Goal: Task Accomplishment & Management: Manage account settings

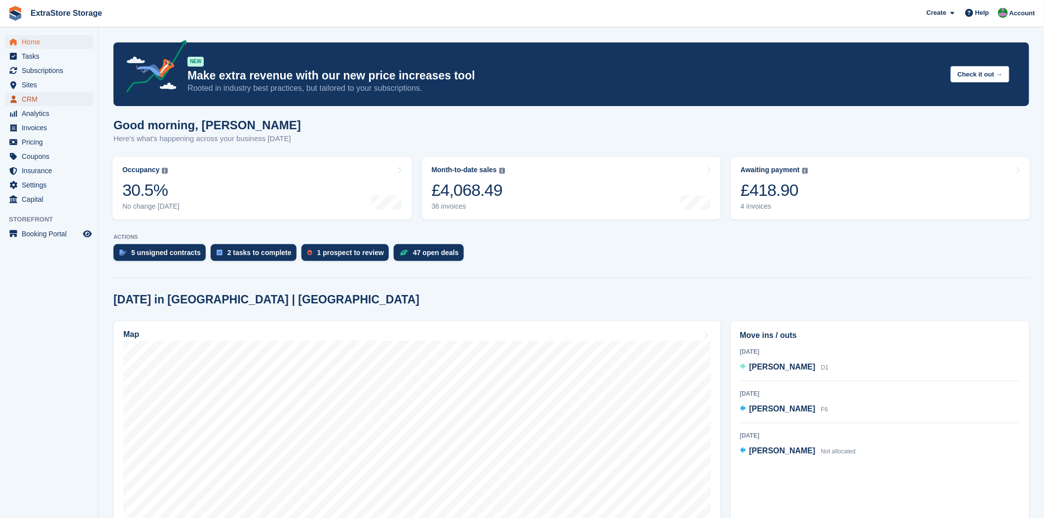
click at [32, 99] on span "CRM" at bounding box center [51, 99] width 59 height 14
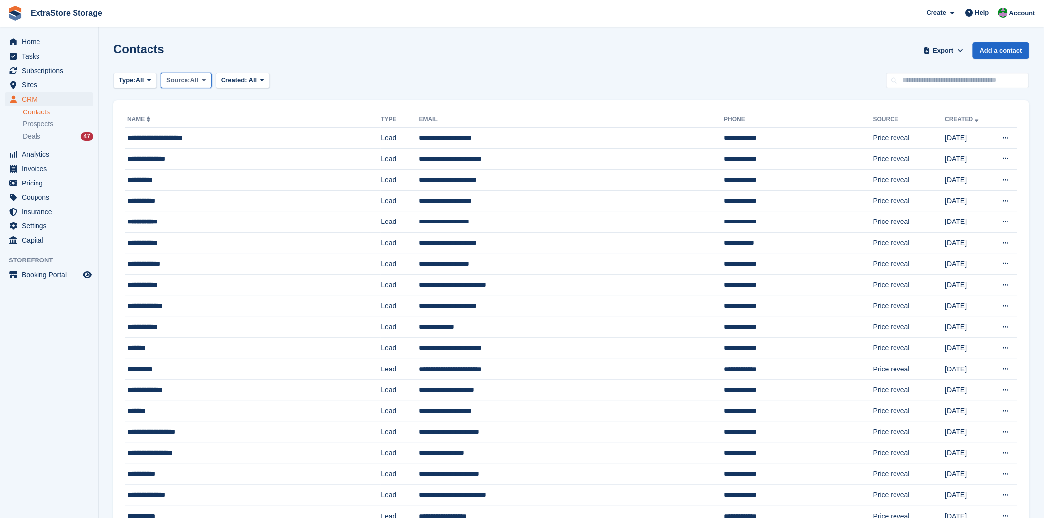
click at [201, 82] on span at bounding box center [204, 80] width 8 height 8
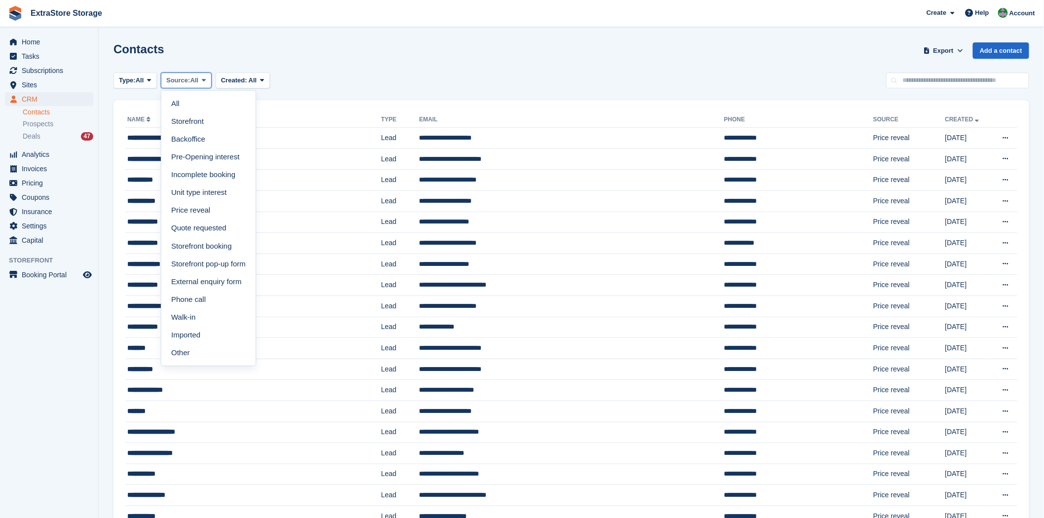
click at [201, 82] on span at bounding box center [204, 80] width 8 height 8
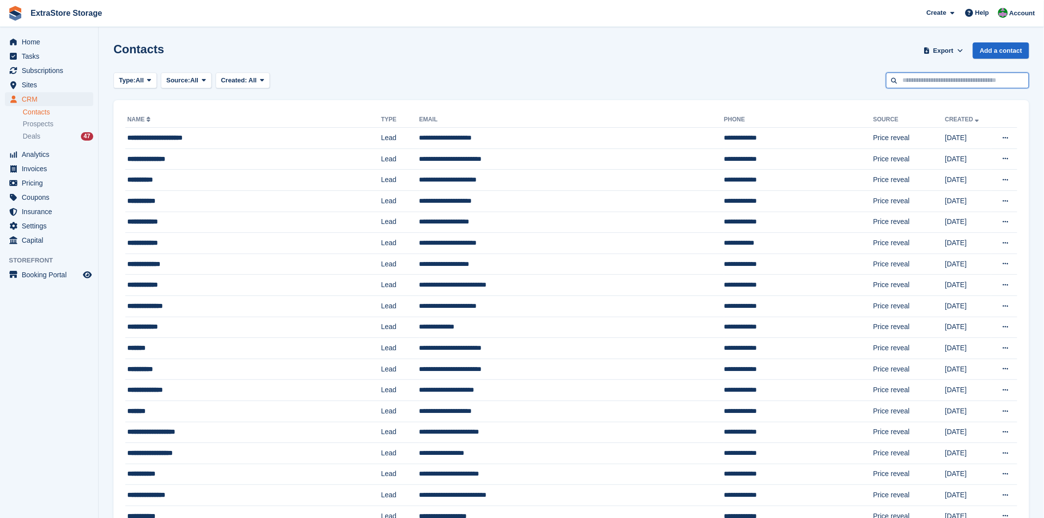
click at [927, 80] on input "text" at bounding box center [957, 81] width 143 height 16
type input "********"
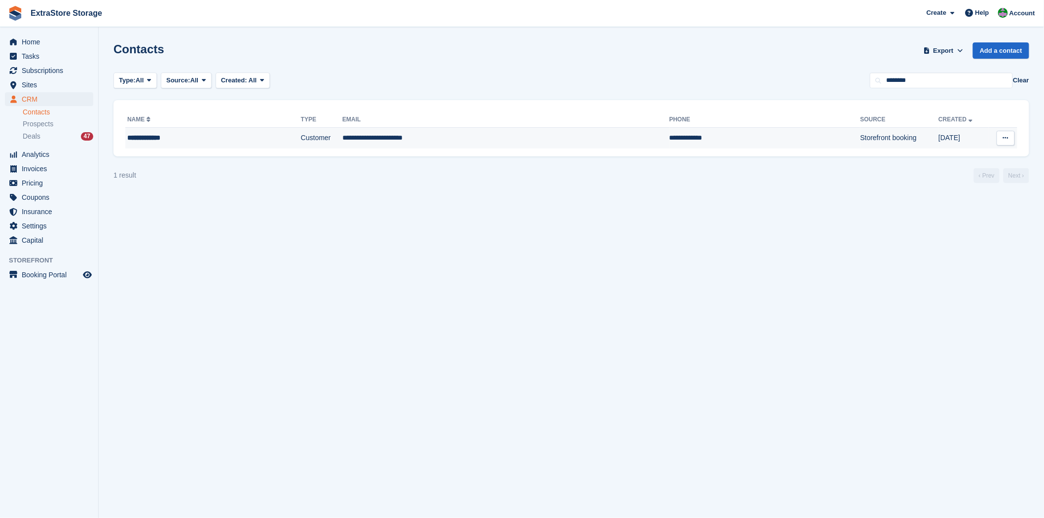
click at [144, 140] on div "**********" at bounding box center [189, 138] width 125 height 10
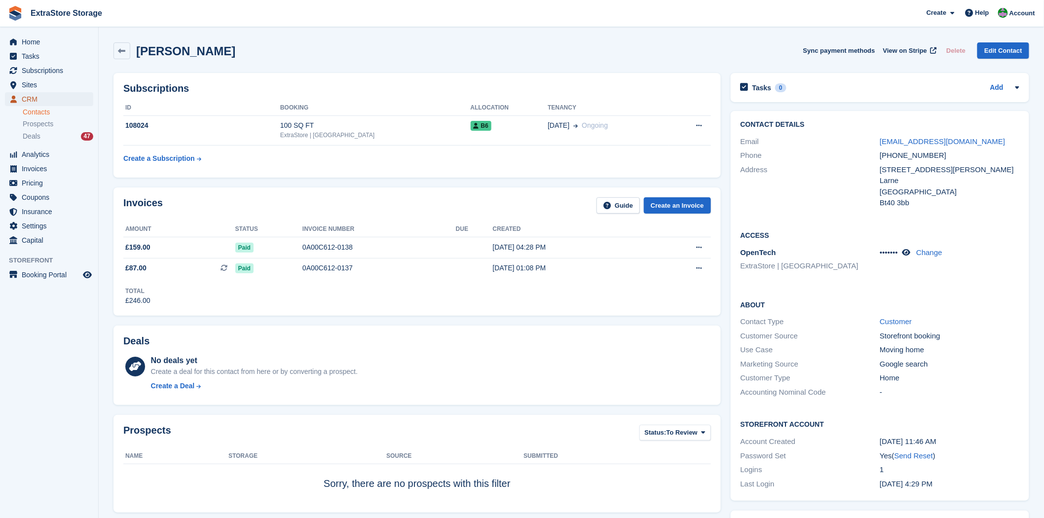
click at [38, 101] on span "CRM" at bounding box center [51, 99] width 59 height 14
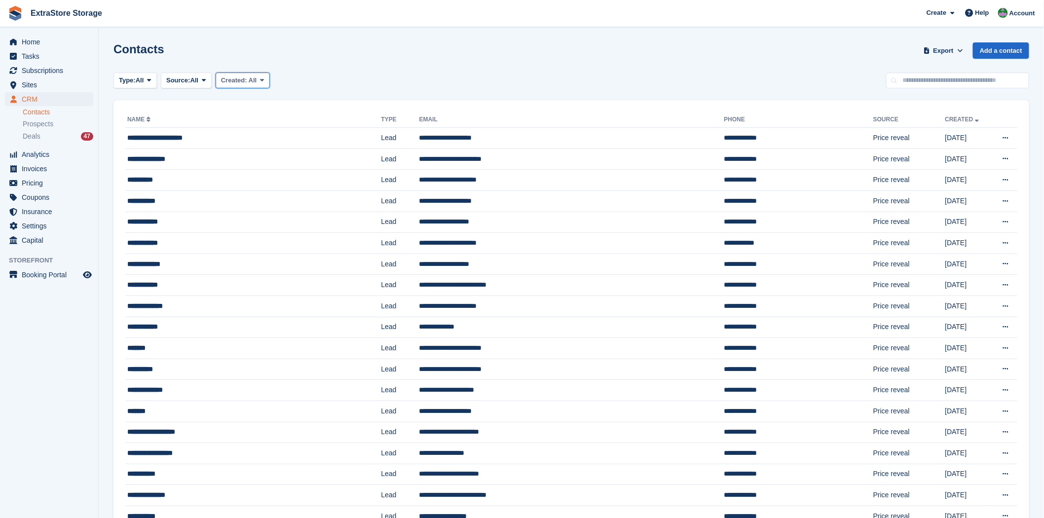
click at [262, 81] on icon at bounding box center [263, 80] width 4 height 6
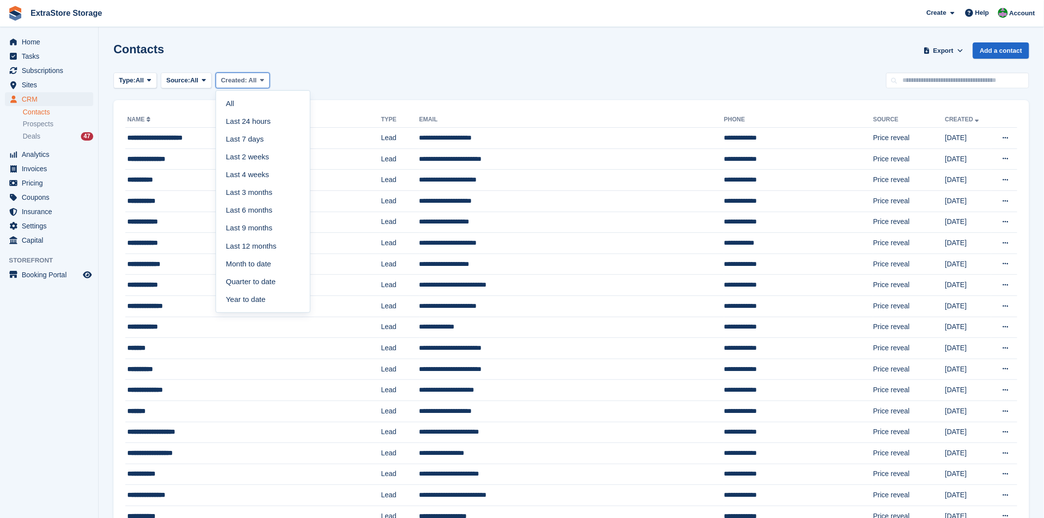
click at [262, 81] on icon at bounding box center [263, 80] width 4 height 6
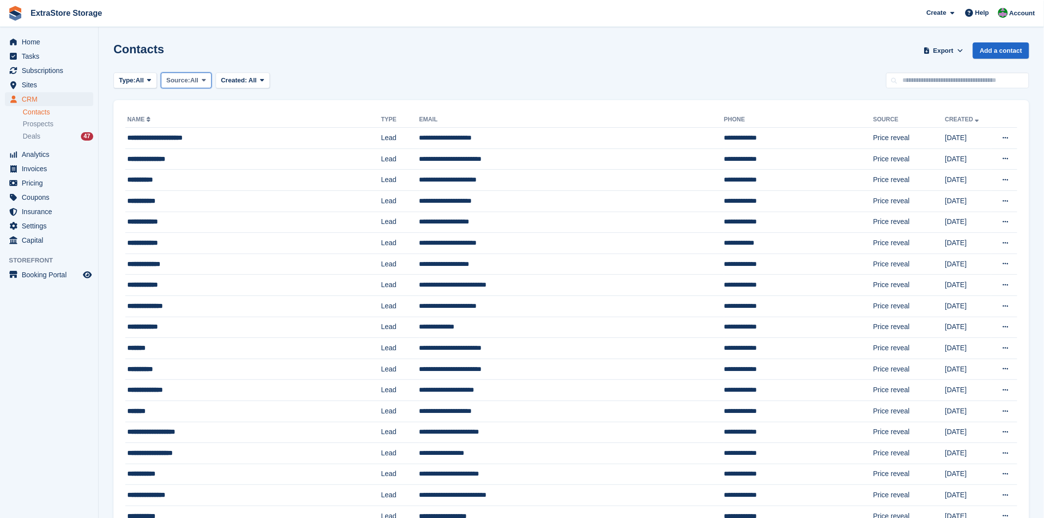
click at [204, 80] on icon at bounding box center [204, 80] width 4 height 6
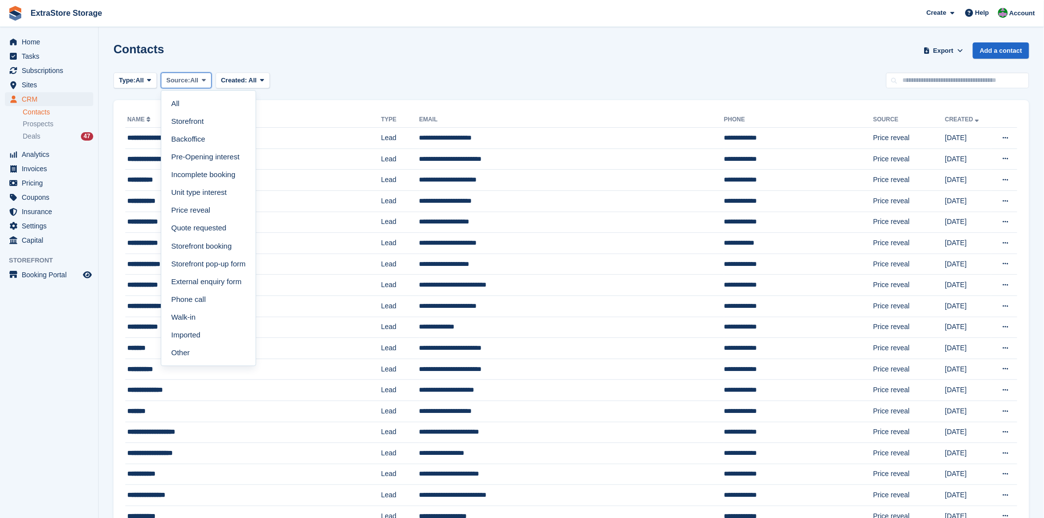
click at [204, 80] on icon at bounding box center [204, 80] width 4 height 6
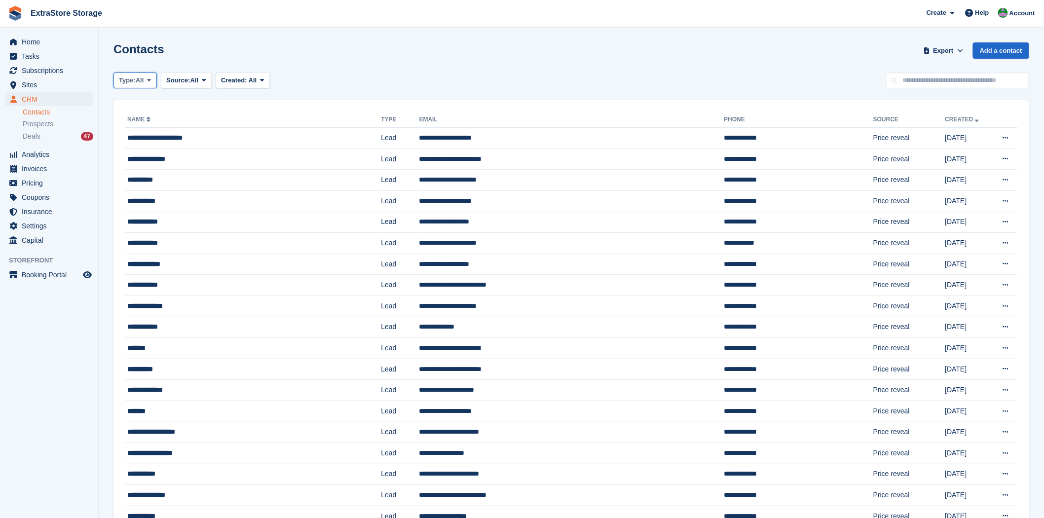
click at [139, 80] on span "All" at bounding box center [140, 81] width 8 height 10
click at [141, 76] on span "All" at bounding box center [140, 81] width 8 height 10
click at [189, 82] on span "Source:" at bounding box center [178, 81] width 24 height 10
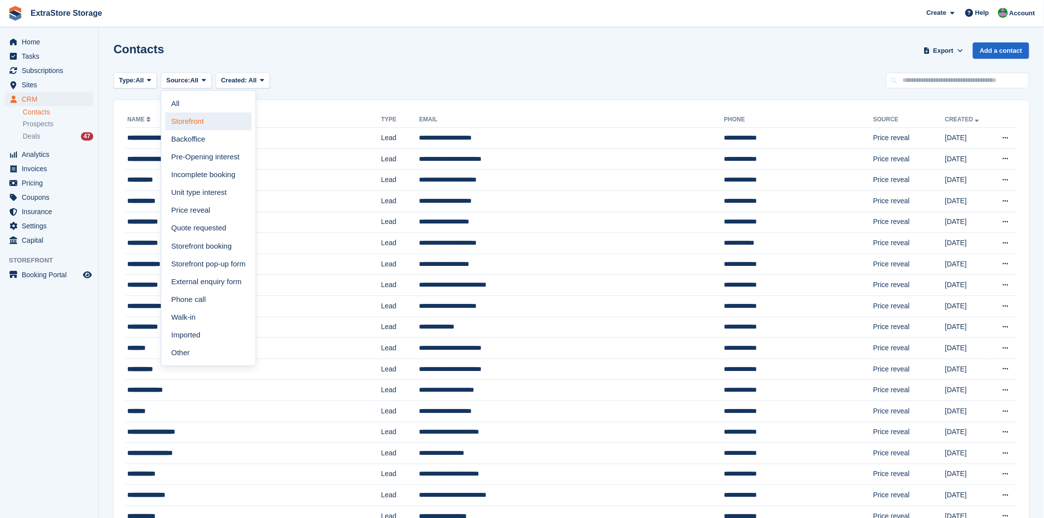
click at [203, 124] on link "Storefront" at bounding box center [208, 122] width 86 height 18
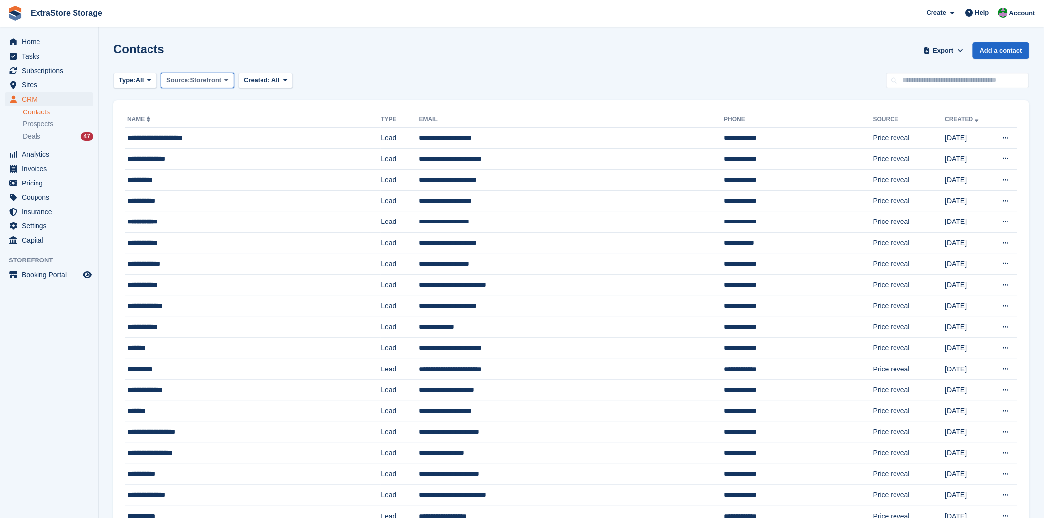
click at [227, 80] on icon at bounding box center [227, 80] width 4 height 6
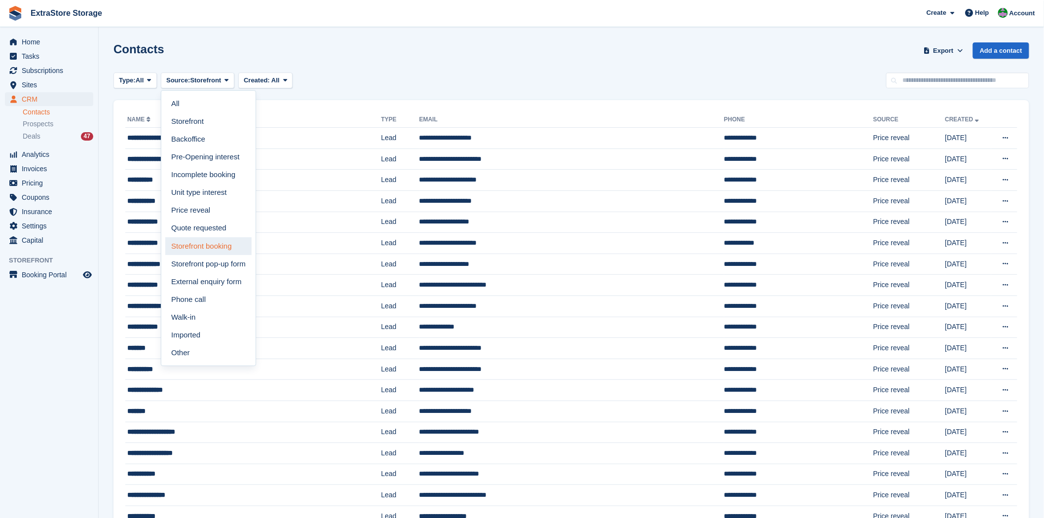
click at [215, 247] on link "Storefront booking" at bounding box center [208, 246] width 86 height 18
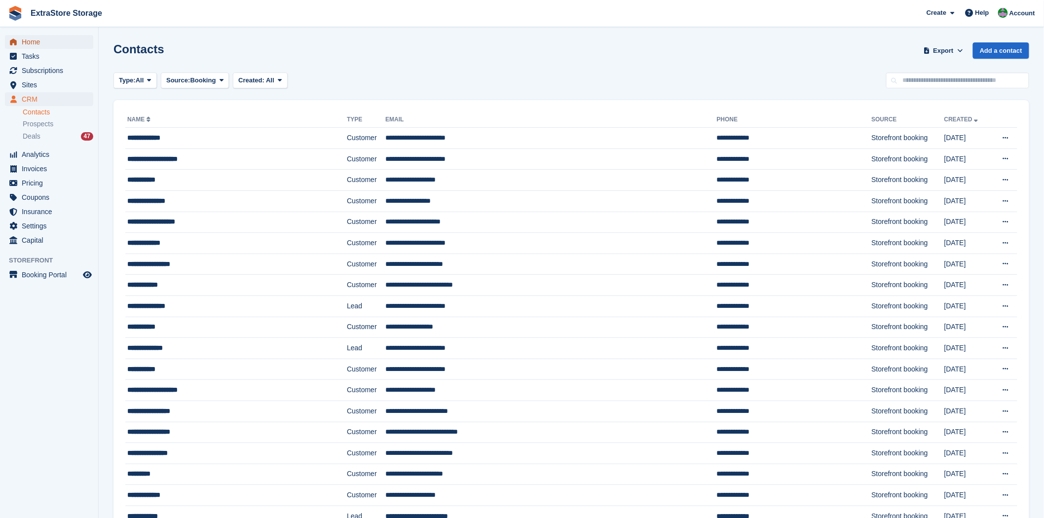
click at [40, 45] on span "Home" at bounding box center [51, 42] width 59 height 14
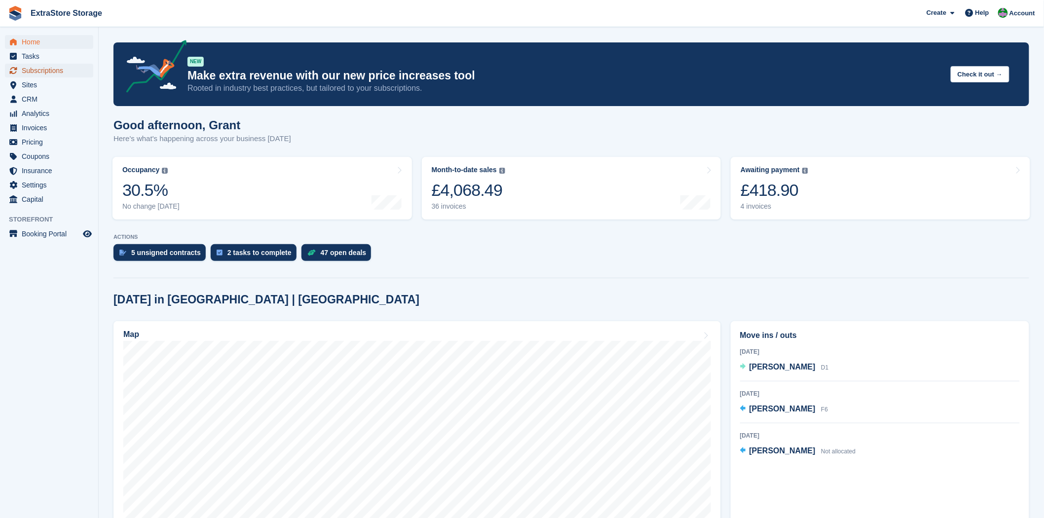
click at [52, 71] on span "Subscriptions" at bounding box center [51, 71] width 59 height 14
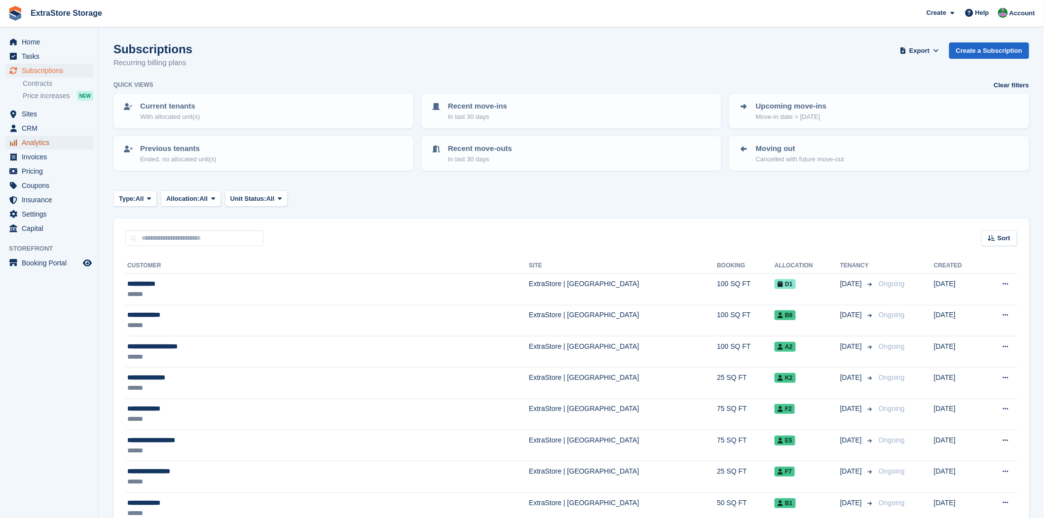
click at [44, 144] on span "Analytics" at bounding box center [51, 143] width 59 height 14
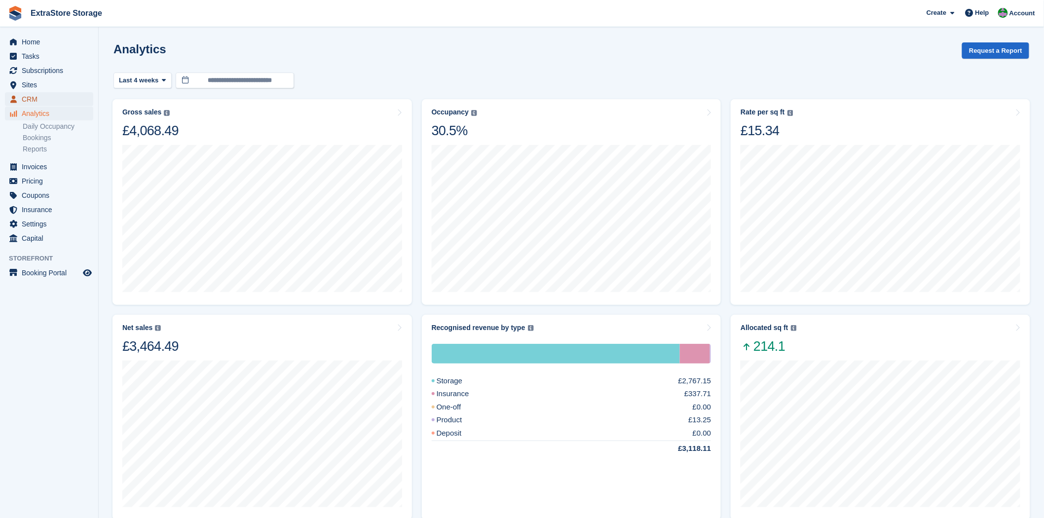
click at [45, 99] on span "CRM" at bounding box center [51, 99] width 59 height 14
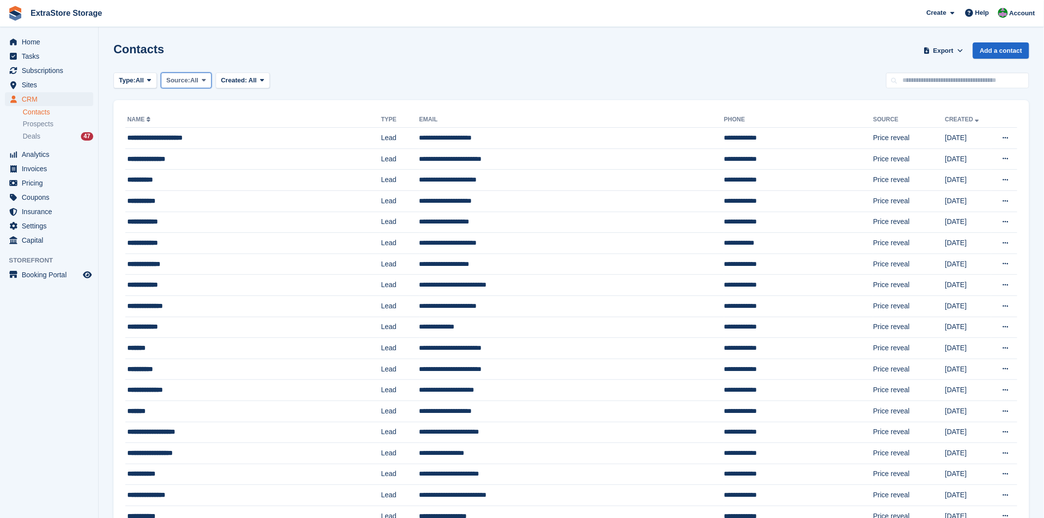
click at [205, 80] on icon at bounding box center [204, 80] width 4 height 6
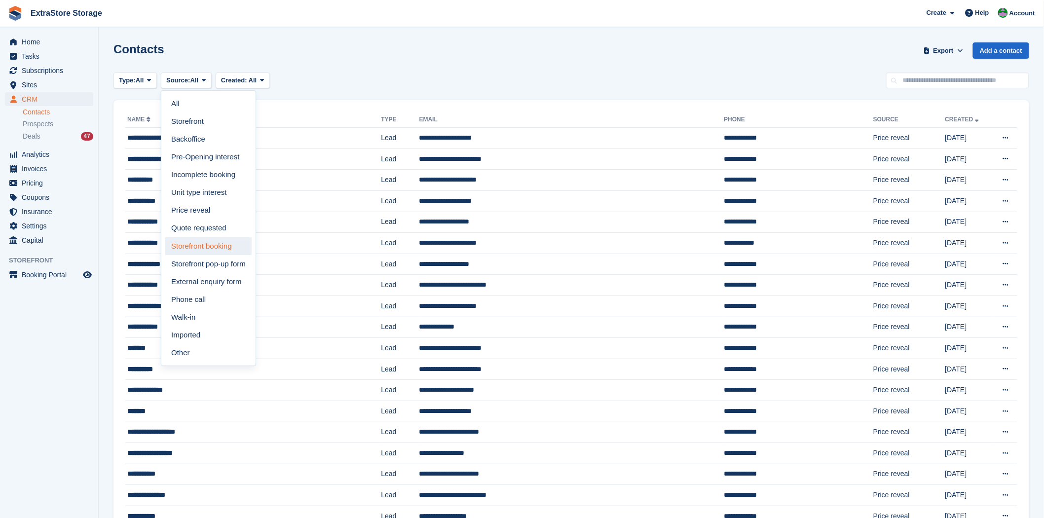
click at [215, 245] on link "Storefront booking" at bounding box center [208, 246] width 86 height 18
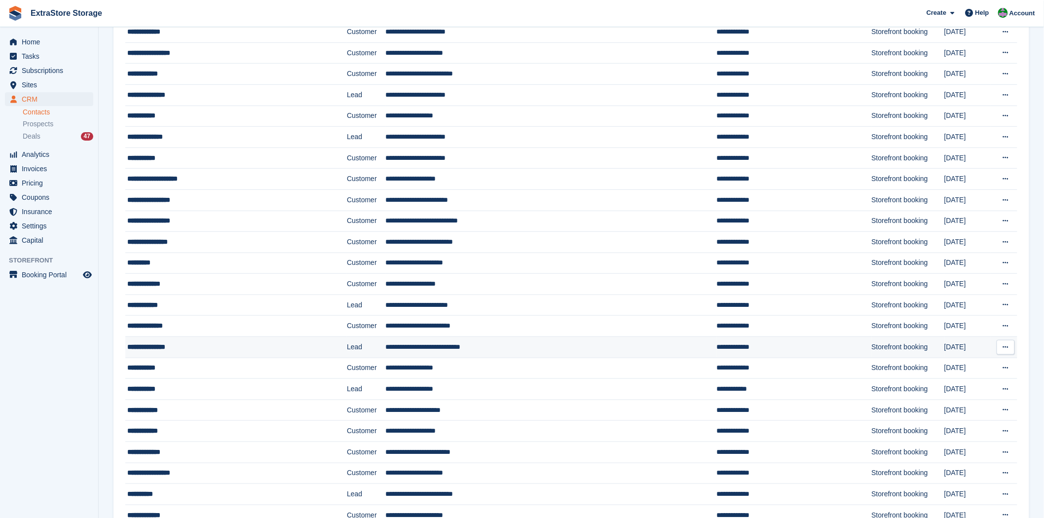
scroll to position [219, 0]
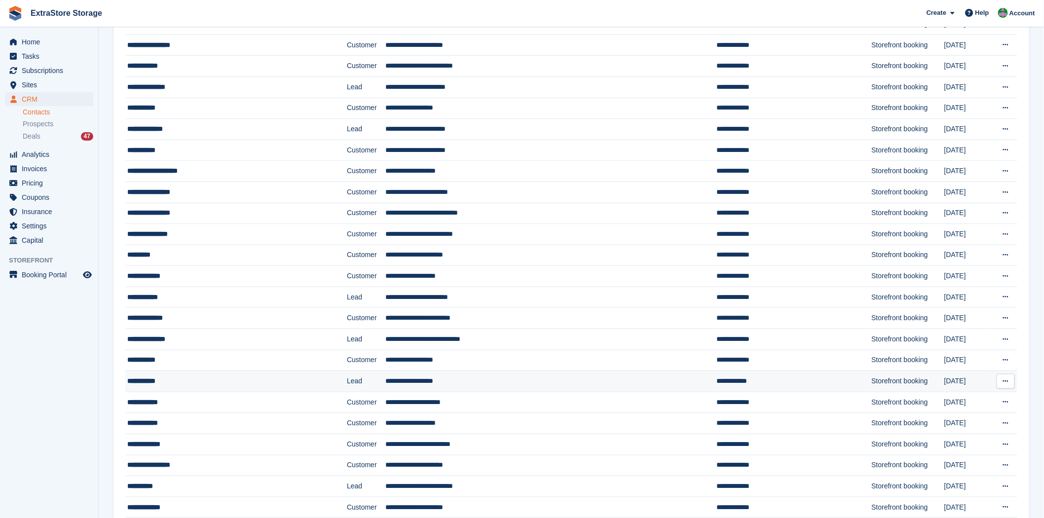
click at [147, 382] on div "**********" at bounding box center [212, 381] width 170 height 10
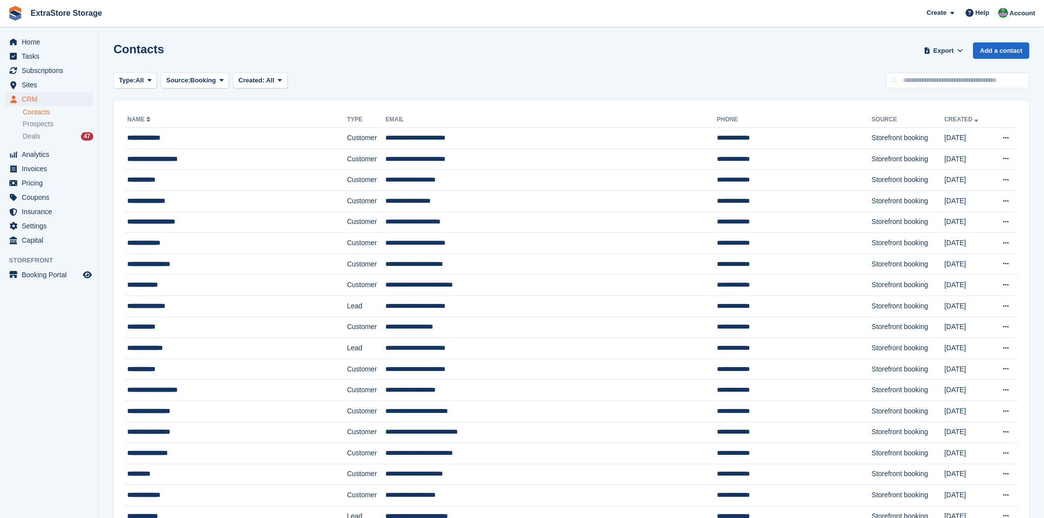
scroll to position [219, 0]
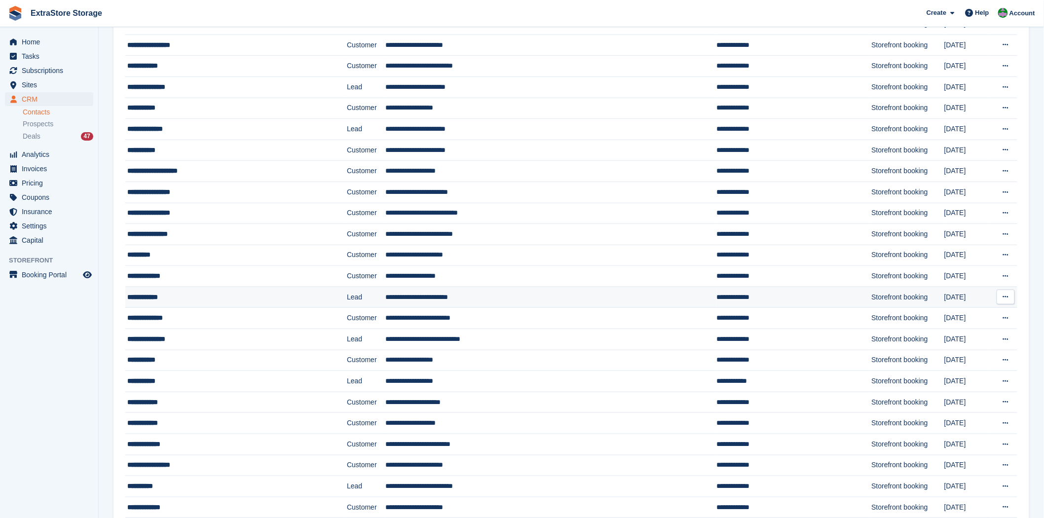
click at [347, 297] on td "Lead" at bounding box center [366, 297] width 38 height 21
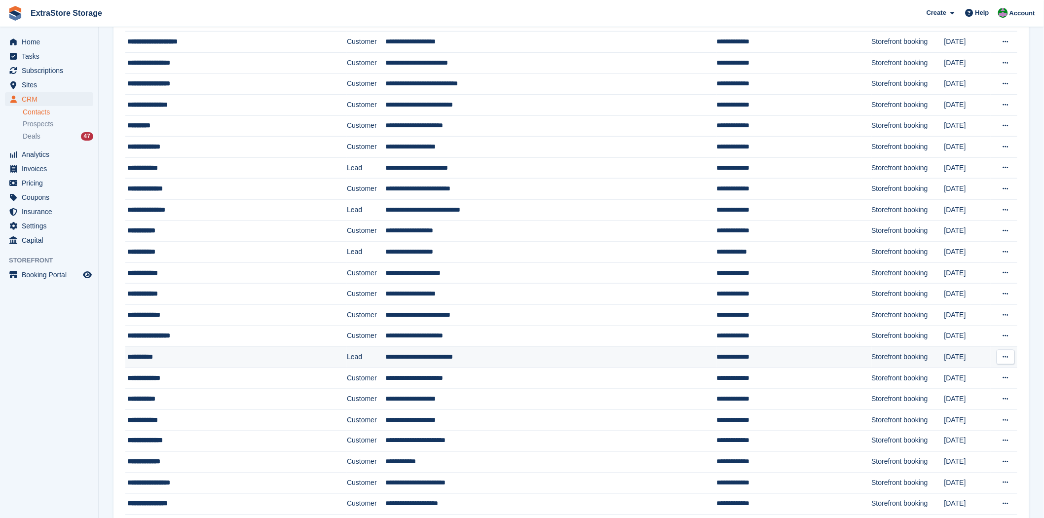
scroll to position [329, 0]
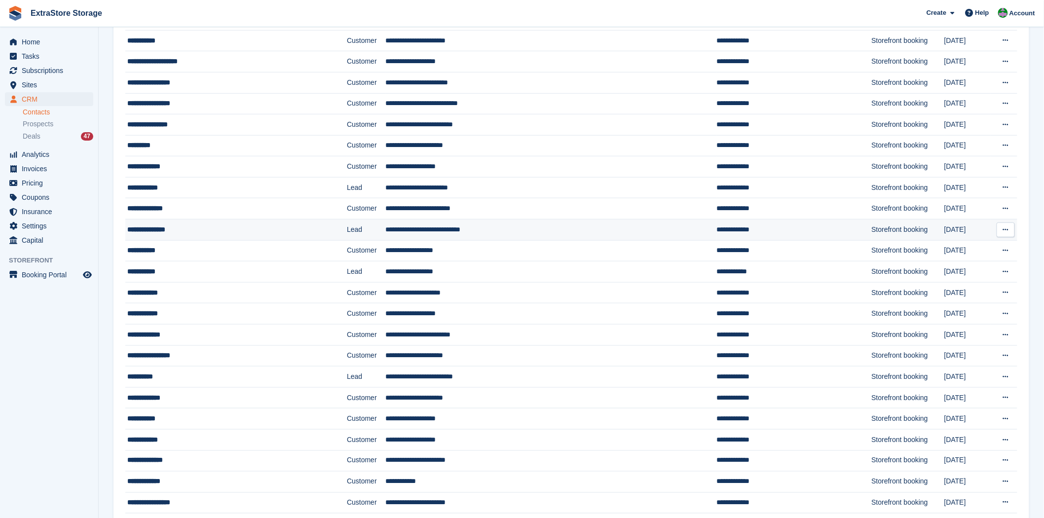
click at [347, 236] on td "Lead" at bounding box center [366, 230] width 38 height 21
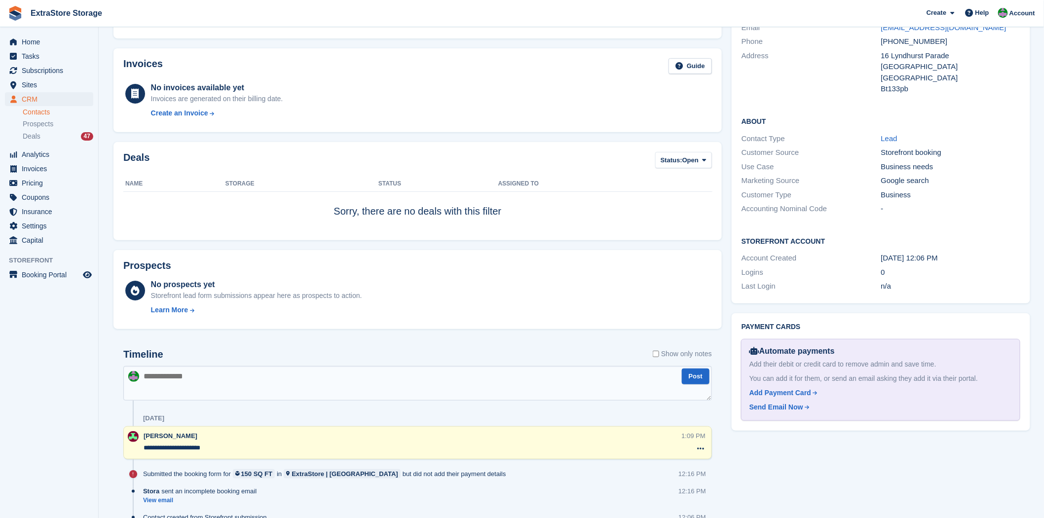
scroll to position [161, 0]
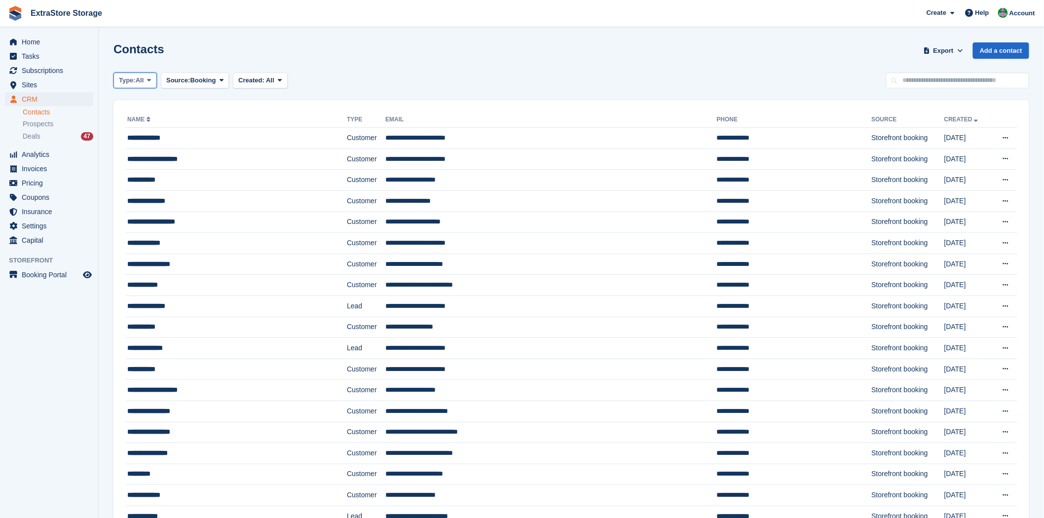
click at [144, 79] on span "All" at bounding box center [140, 81] width 8 height 10
click at [149, 141] on link "Customer" at bounding box center [161, 139] width 86 height 18
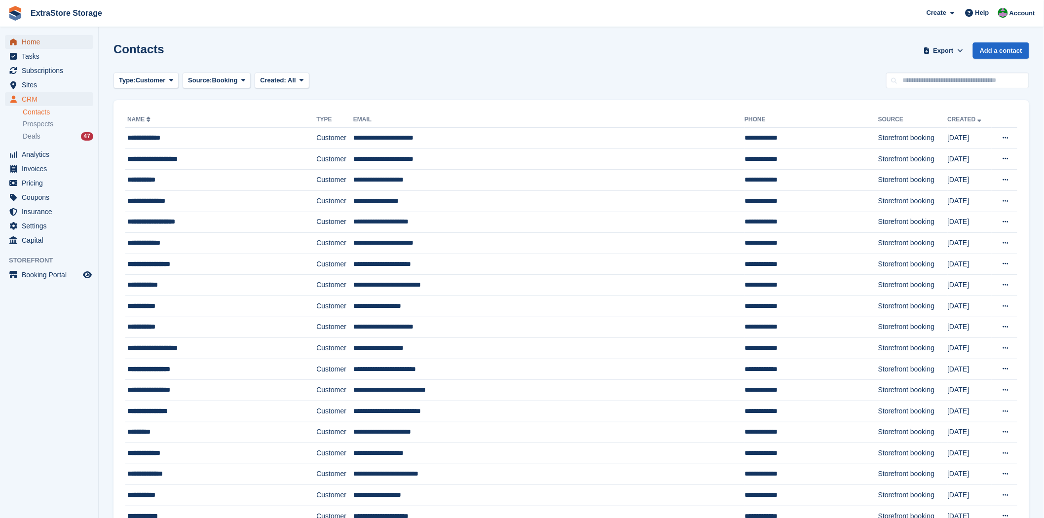
click at [18, 42] on span "menu" at bounding box center [13, 42] width 12 height 12
